Goal: Find contact information: Find contact information

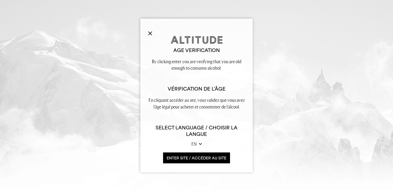
drag, startPoint x: 145, startPoint y: 35, endPoint x: 148, endPoint y: 33, distance: 4.1
click at [145, 34] on div "Age verification By clicking enter you are verifying that you are old enough to…" at bounding box center [196, 96] width 112 height 154
click at [148, 33] on img at bounding box center [150, 33] width 4 height 4
click at [148, 32] on img at bounding box center [150, 33] width 4 height 4
click at [195, 158] on button "ENTER SITE / accéder au site" at bounding box center [196, 157] width 67 height 11
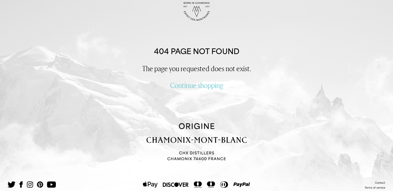
scroll to position [59, 0]
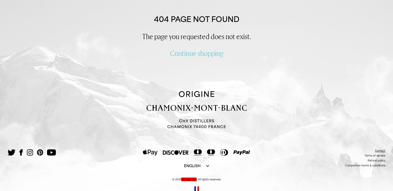
click at [382, 150] on link "Contact" at bounding box center [380, 150] width 10 height 3
